Goal: Transaction & Acquisition: Purchase product/service

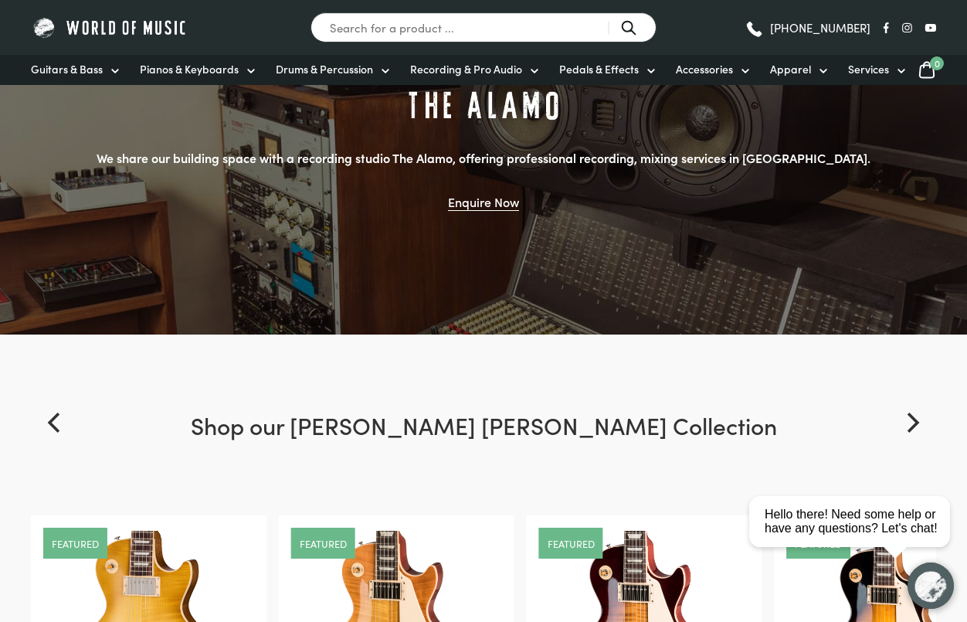
scroll to position [1433, 0]
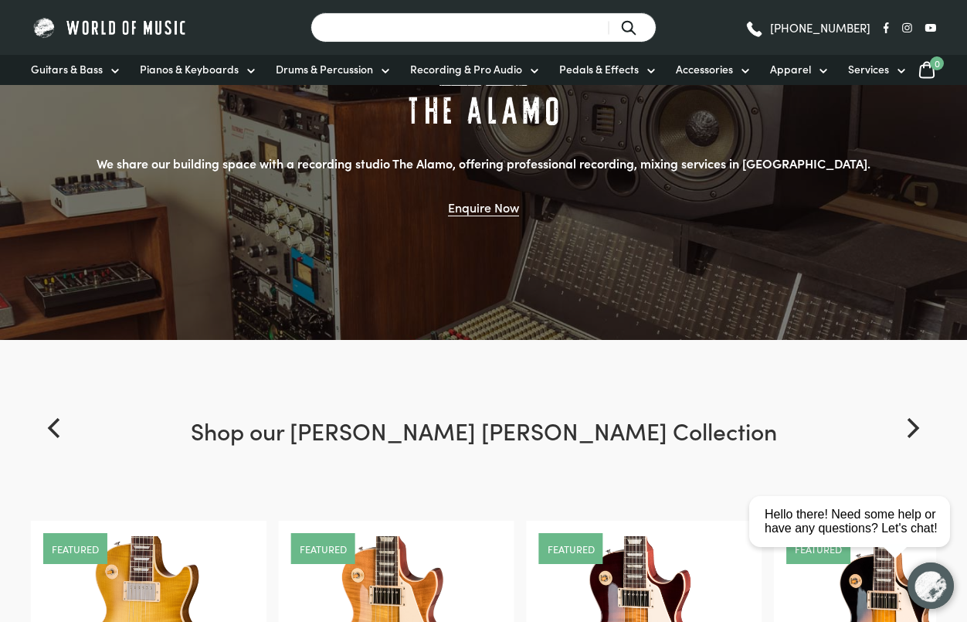
click at [491, 28] on input "Search for a product ..." at bounding box center [484, 27] width 346 height 30
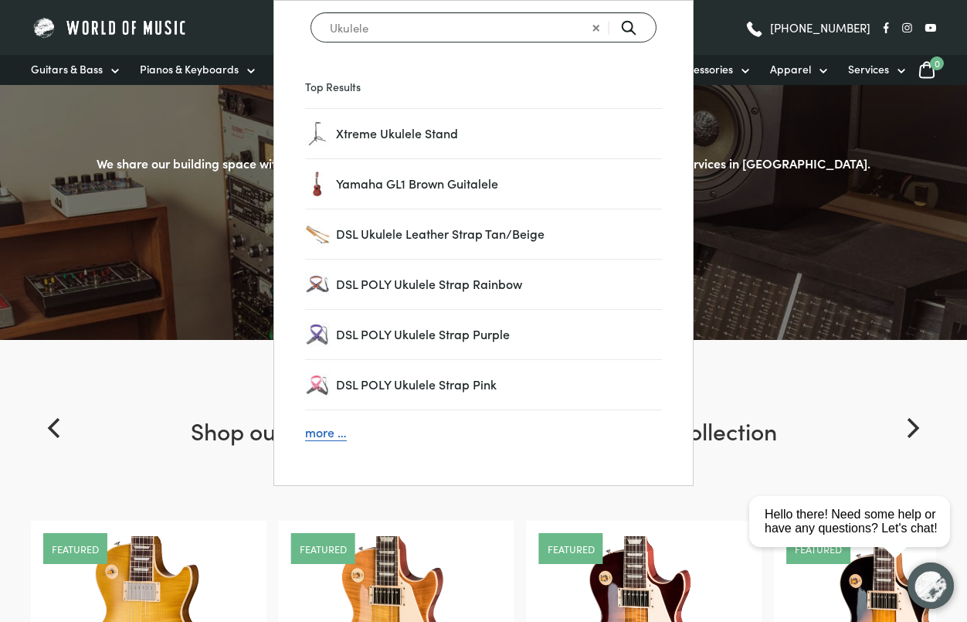
type input "Ukulele"
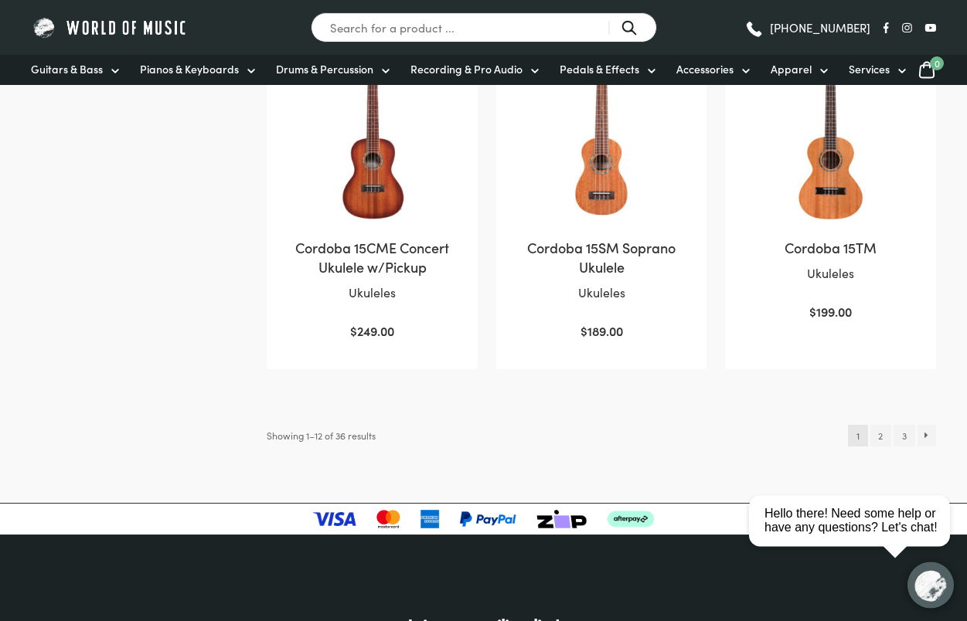
scroll to position [1492, 0]
click at [874, 425] on link "2" at bounding box center [880, 436] width 21 height 22
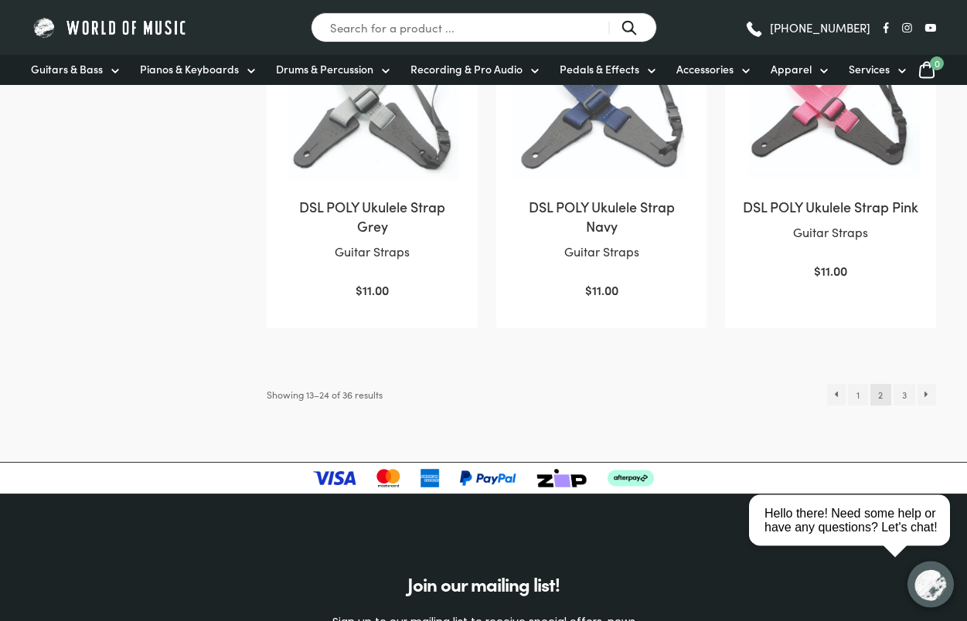
scroll to position [1514, 0]
click at [901, 406] on link "3" at bounding box center [903, 395] width 21 height 22
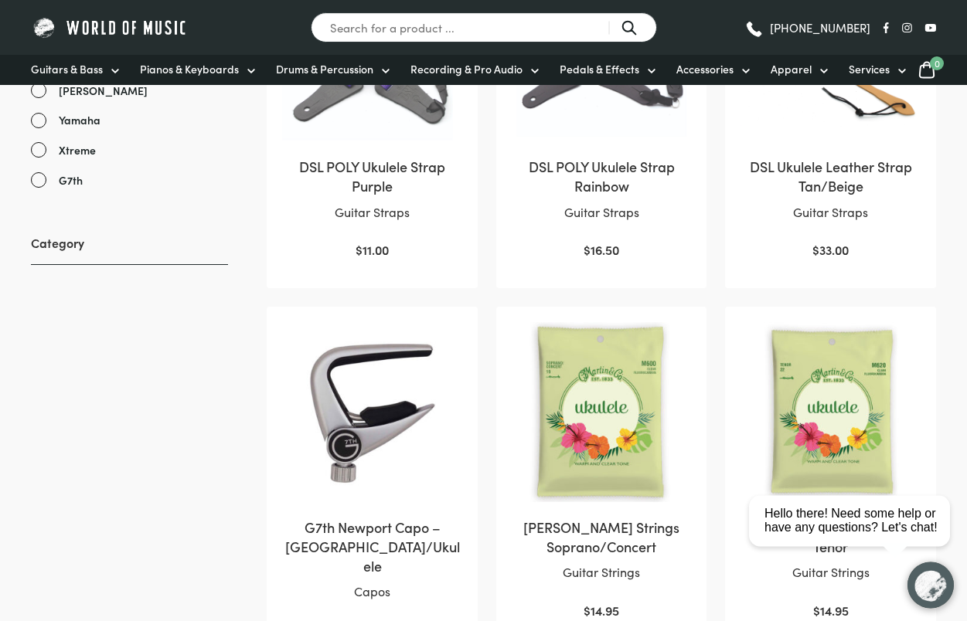
scroll to position [473, 0]
click at [372, 421] on img at bounding box center [372, 411] width 180 height 180
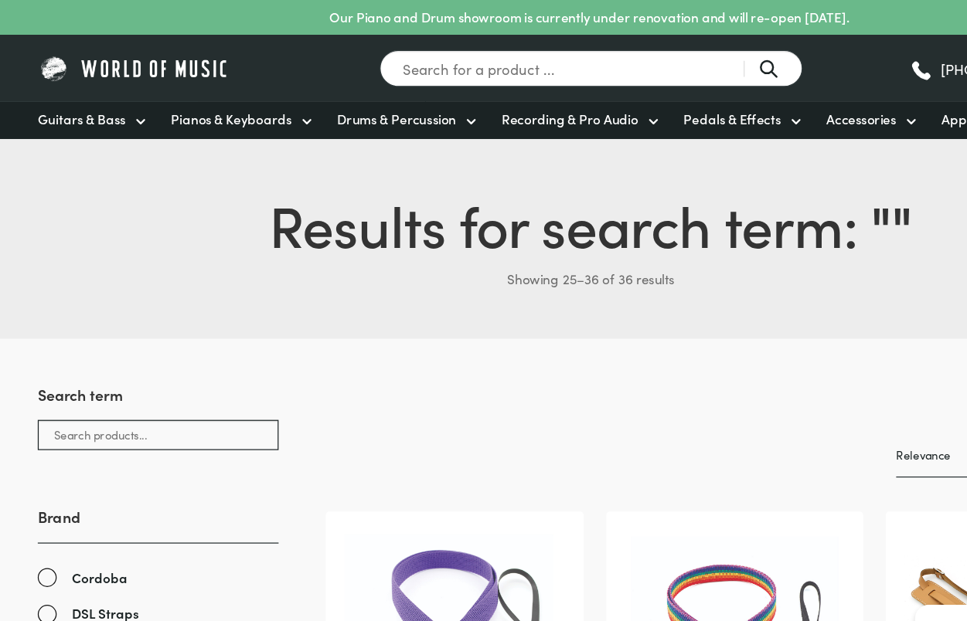
scroll to position [19, 0]
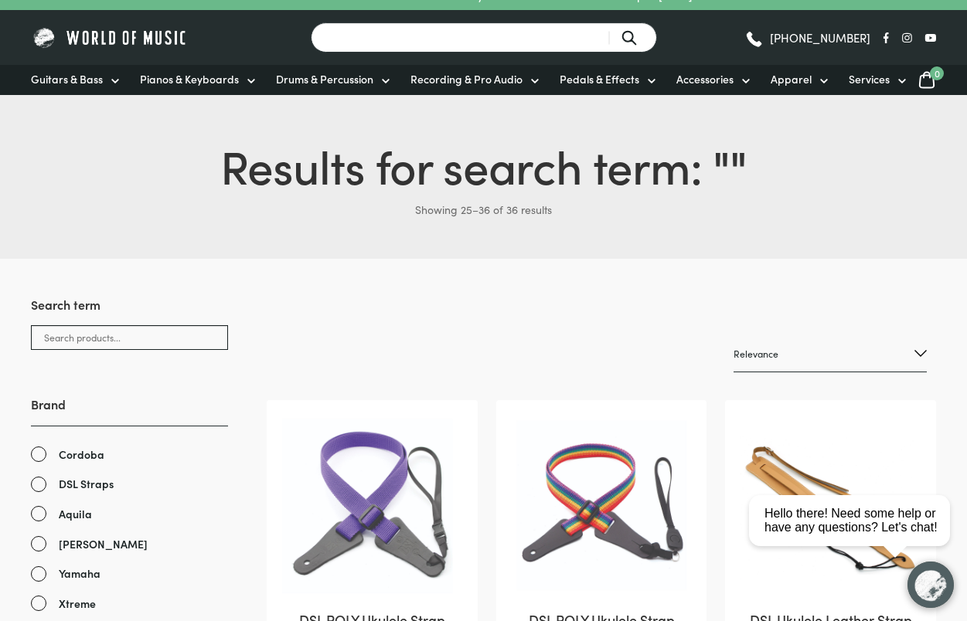
click at [573, 34] on input "Search for a product ..." at bounding box center [484, 37] width 346 height 30
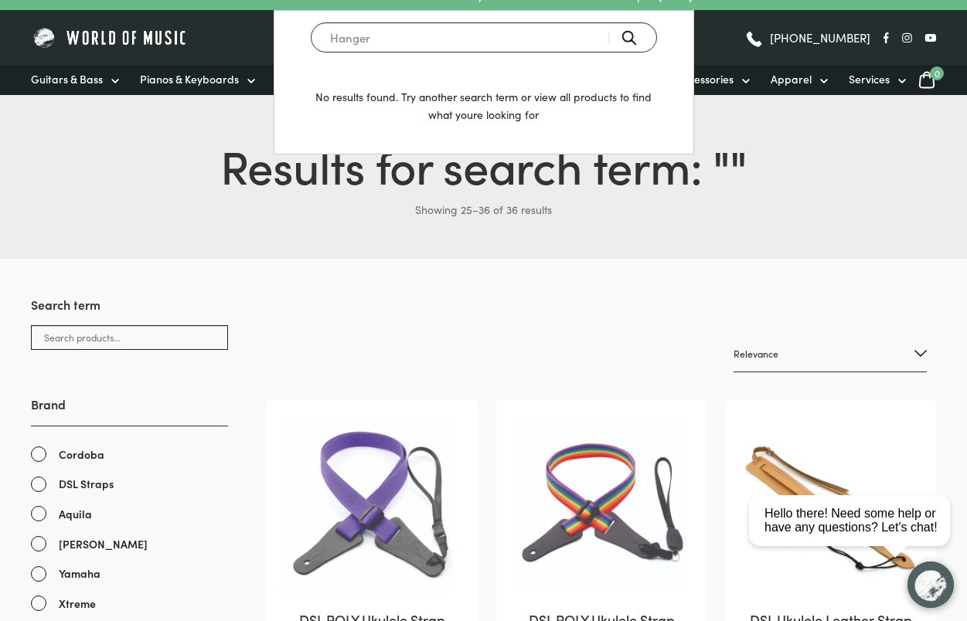
type input "Hanger"
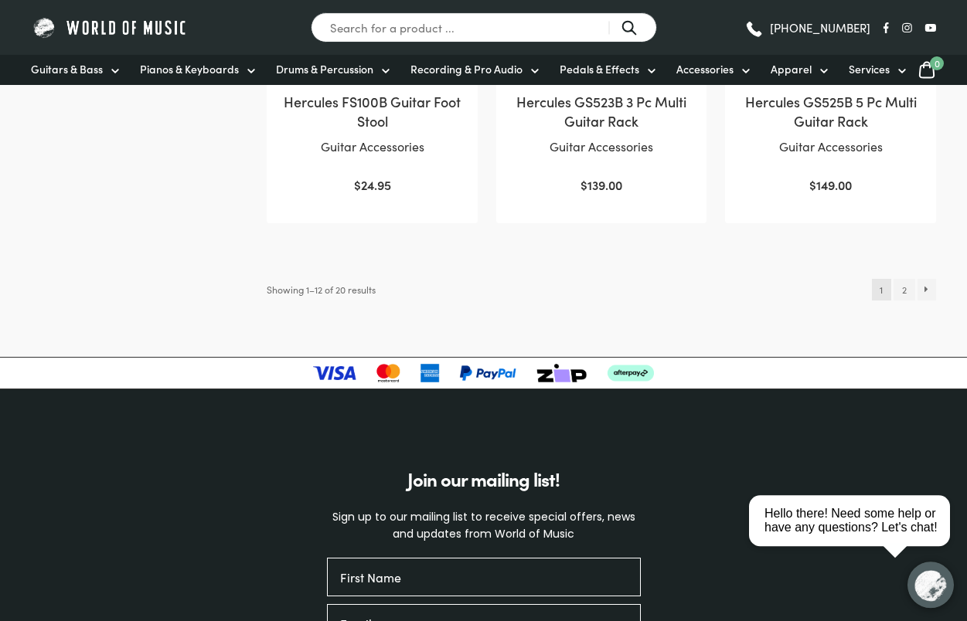
scroll to position [1615, 0]
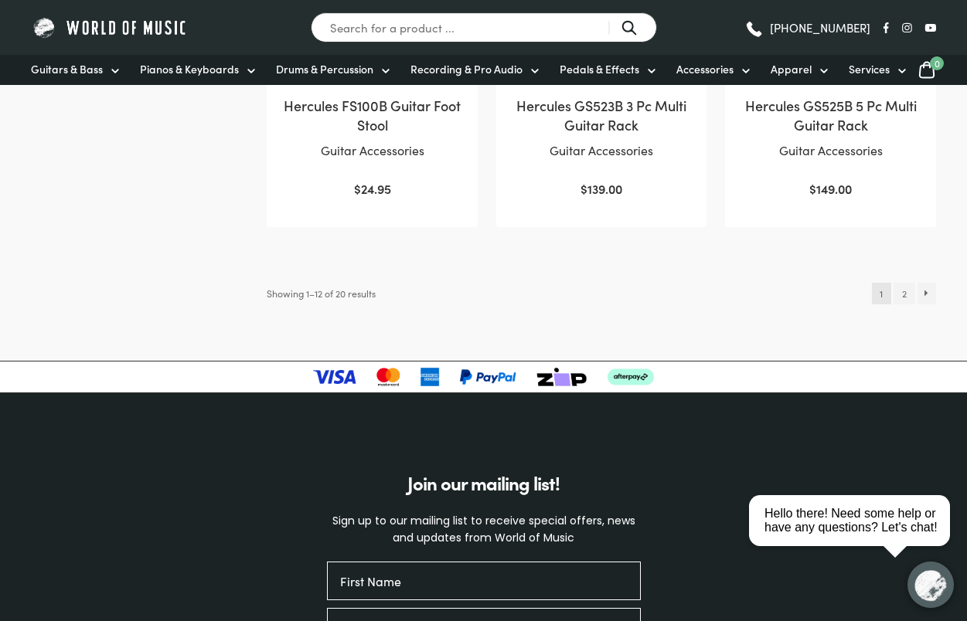
click at [906, 304] on link "2" at bounding box center [903, 294] width 21 height 22
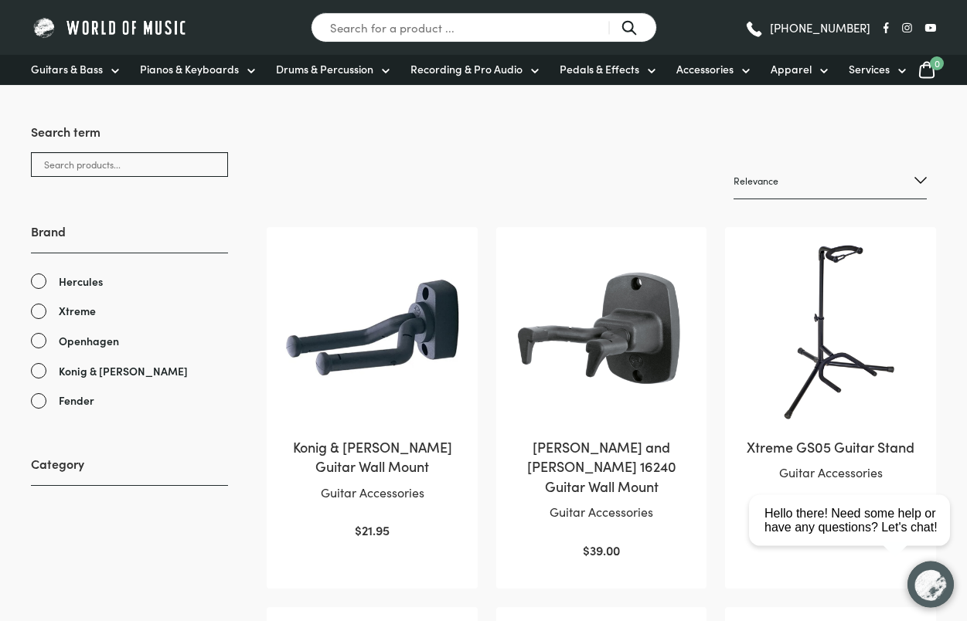
scroll to position [192, 0]
click at [565, 335] on img at bounding box center [602, 332] width 180 height 180
